Goal: Information Seeking & Learning: Learn about a topic

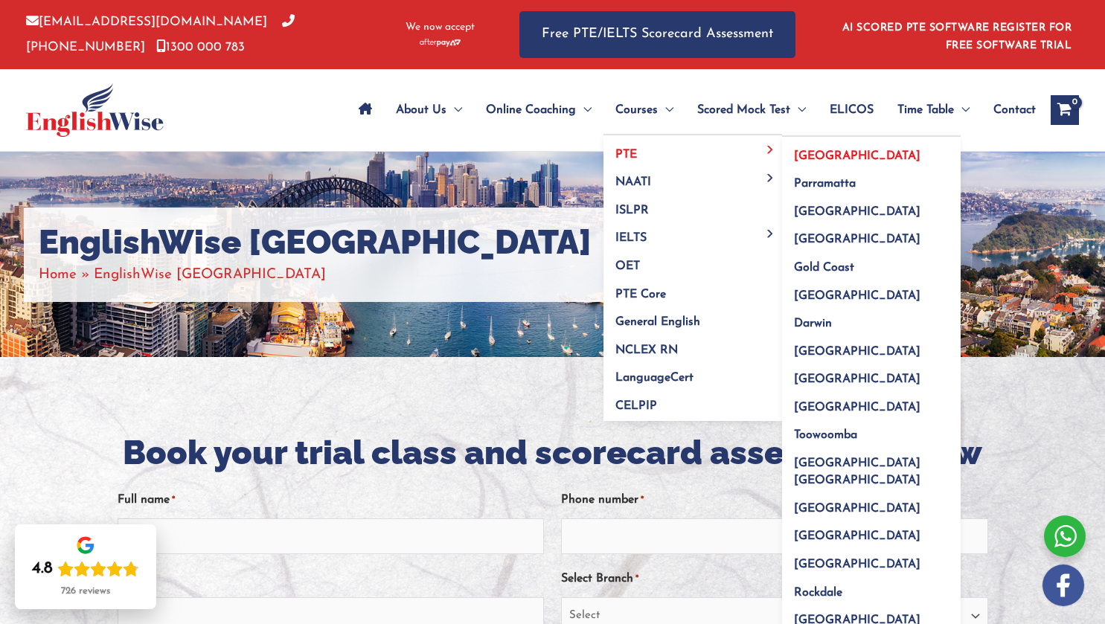
click at [808, 154] on span "[GEOGRAPHIC_DATA]" at bounding box center [857, 156] width 126 height 12
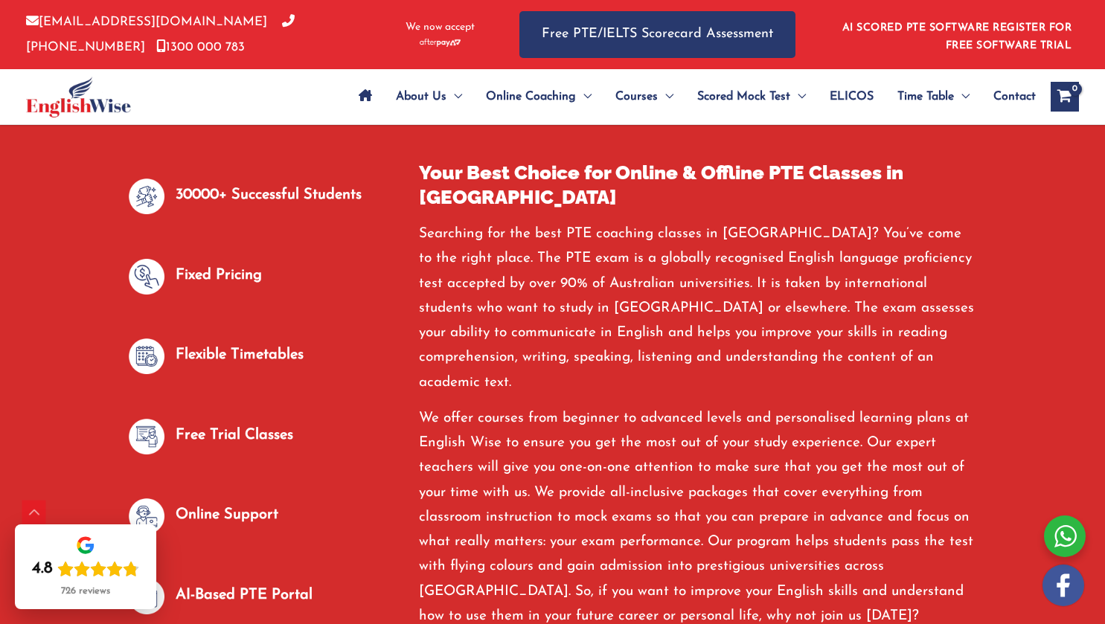
scroll to position [744, 0]
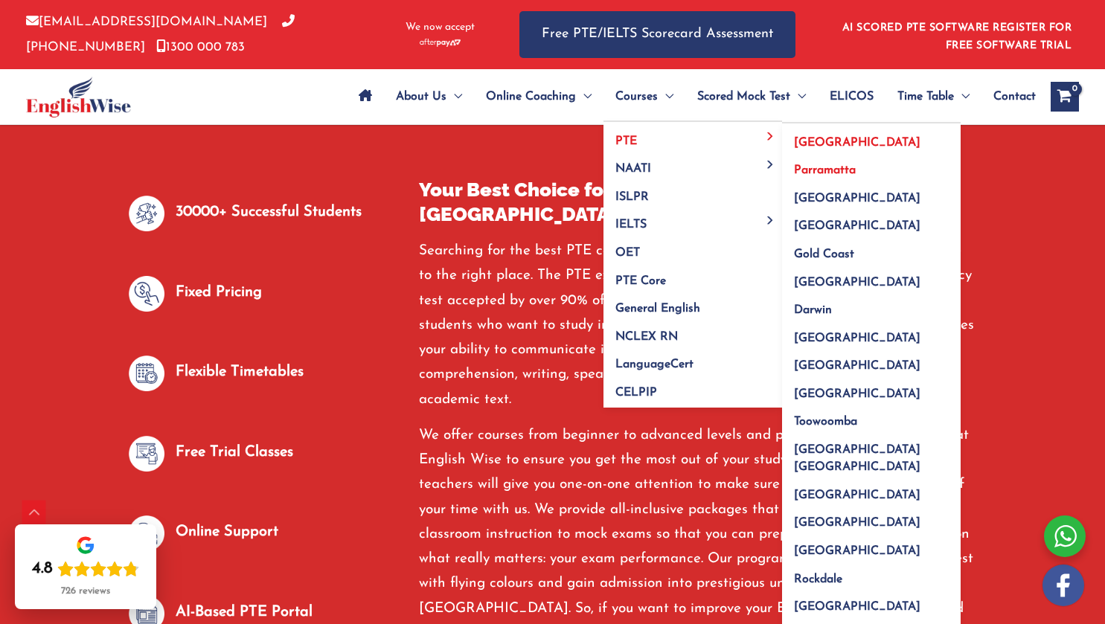
click at [808, 170] on span "Parramatta" at bounding box center [825, 170] width 62 height 12
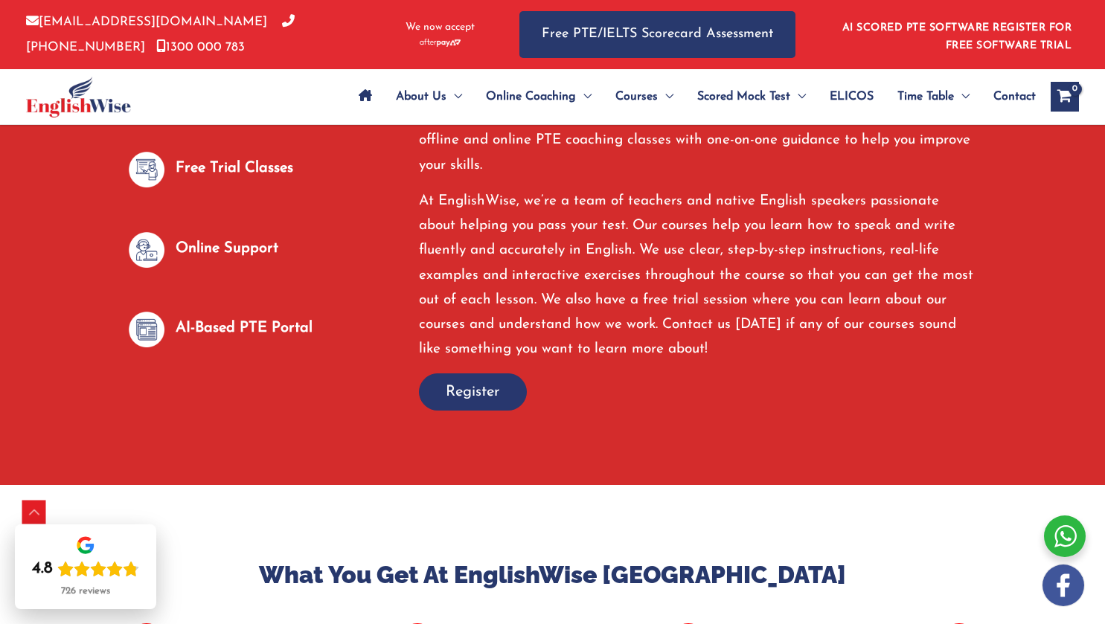
scroll to position [2556, 0]
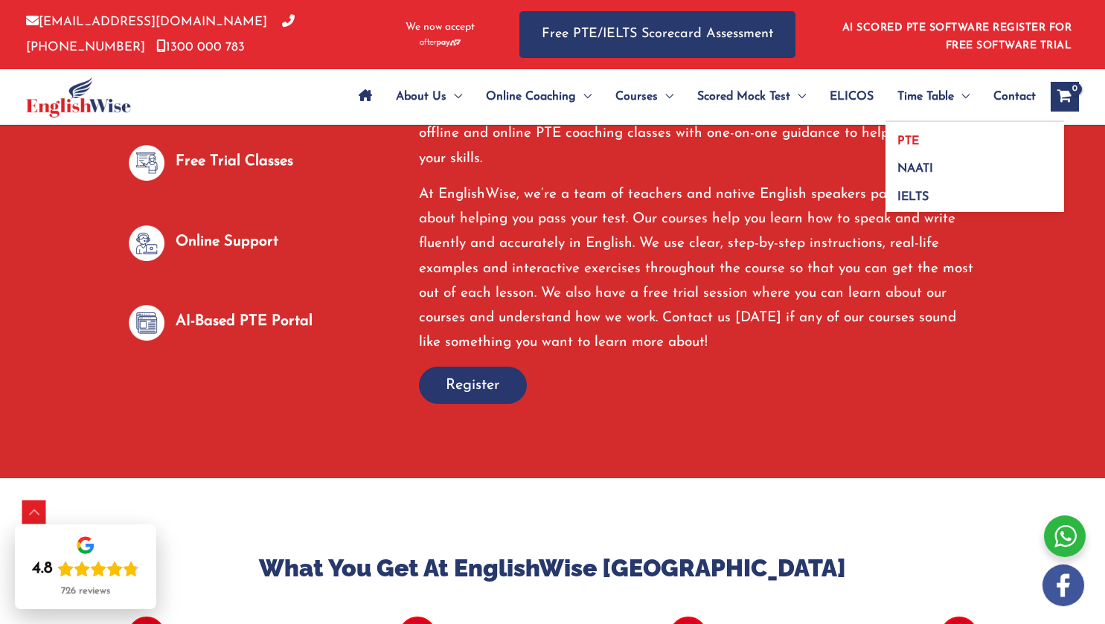
click at [911, 135] on span "PTE" at bounding box center [908, 141] width 22 height 12
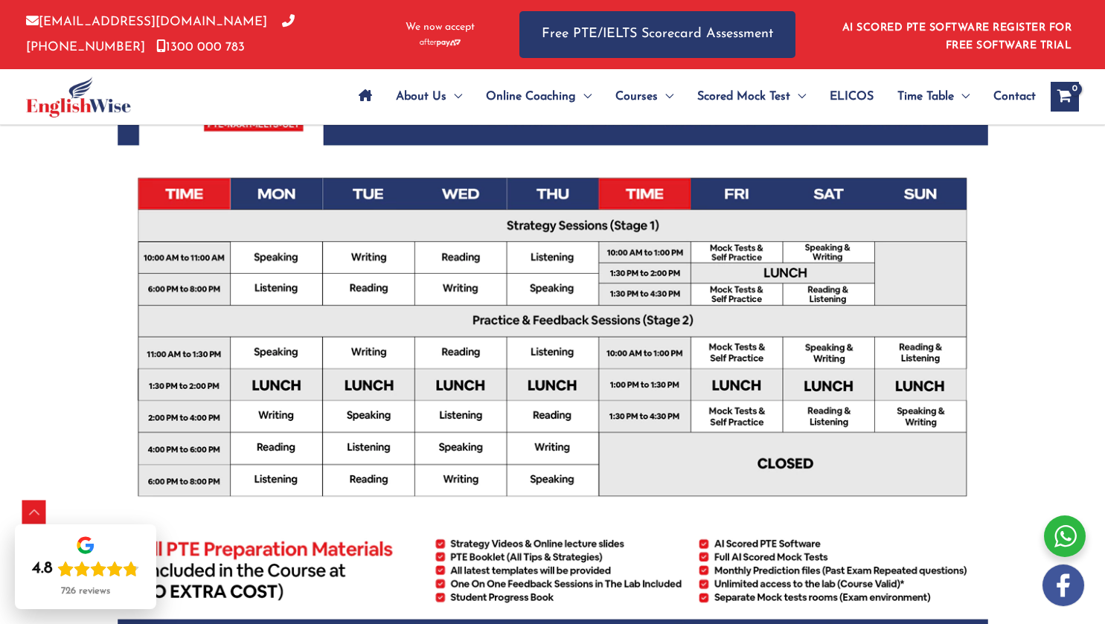
scroll to position [446, 0]
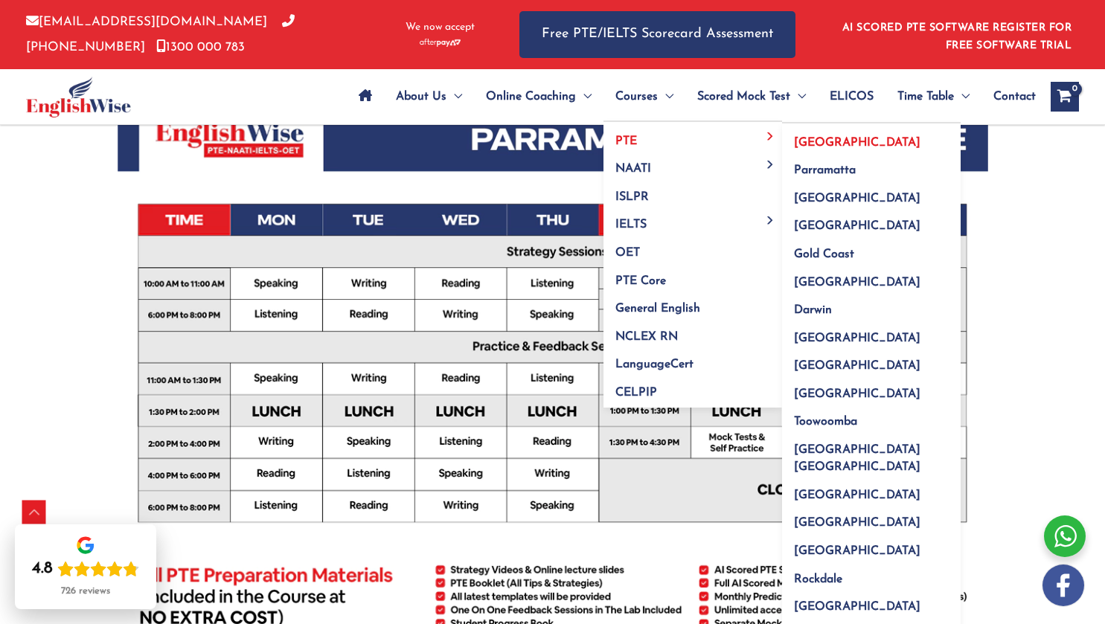
click at [809, 144] on span "[GEOGRAPHIC_DATA]" at bounding box center [857, 143] width 126 height 12
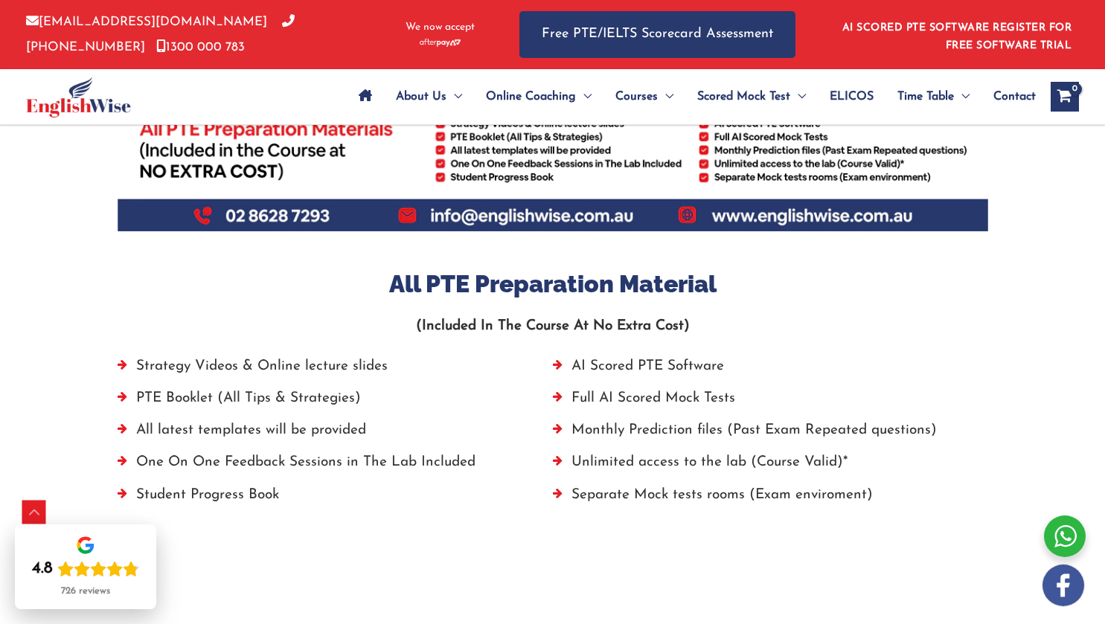
scroll to position [818, 0]
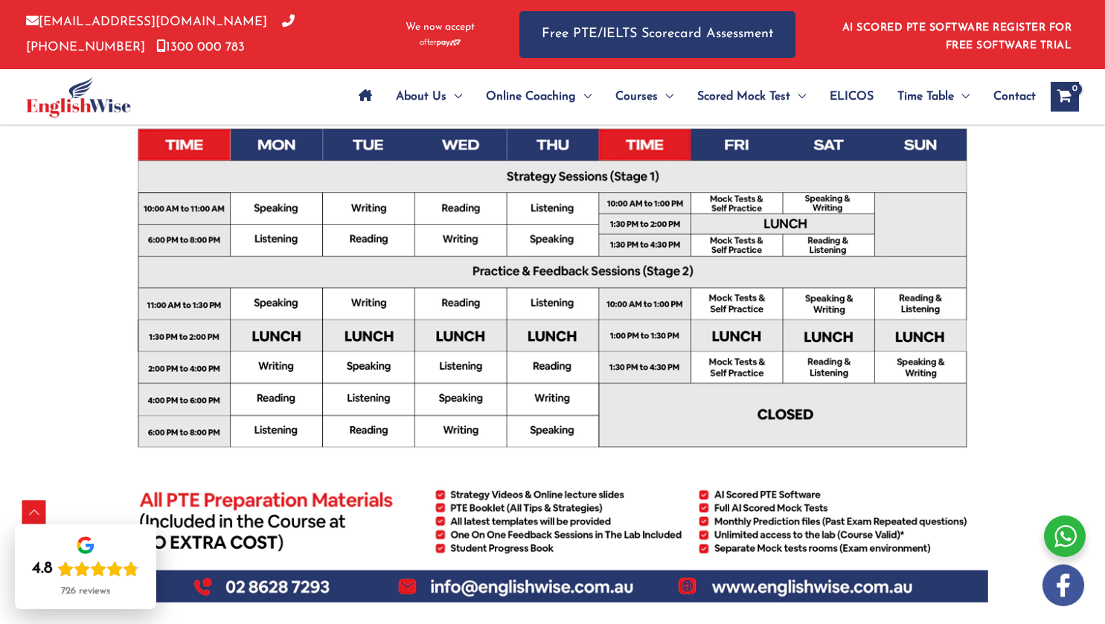
scroll to position [521, 0]
